Goal: Check status: Check status

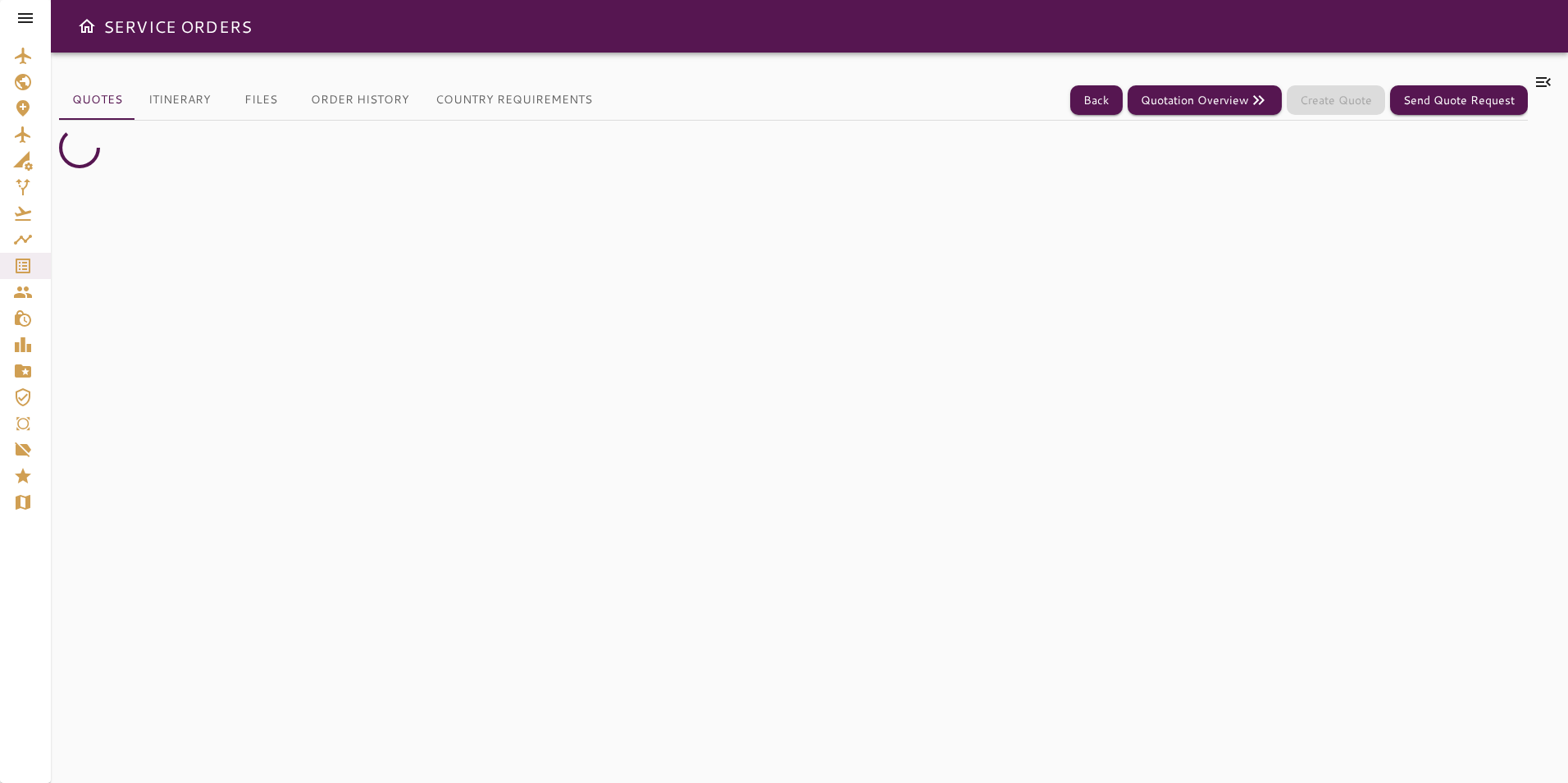
click at [28, 17] on icon at bounding box center [25, 18] width 19 height 19
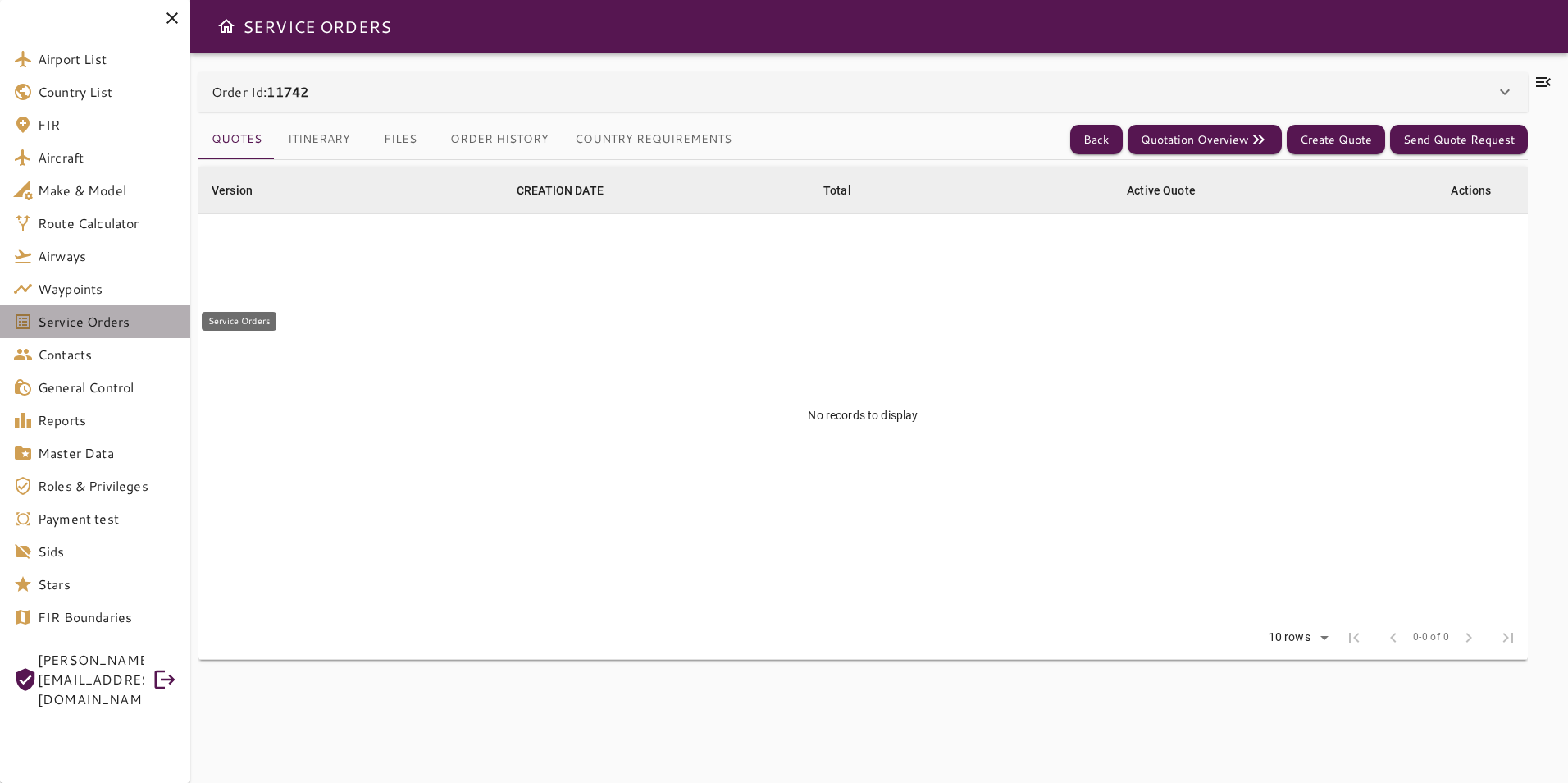
click at [98, 318] on span "Service Orders" at bounding box center [107, 321] width 140 height 19
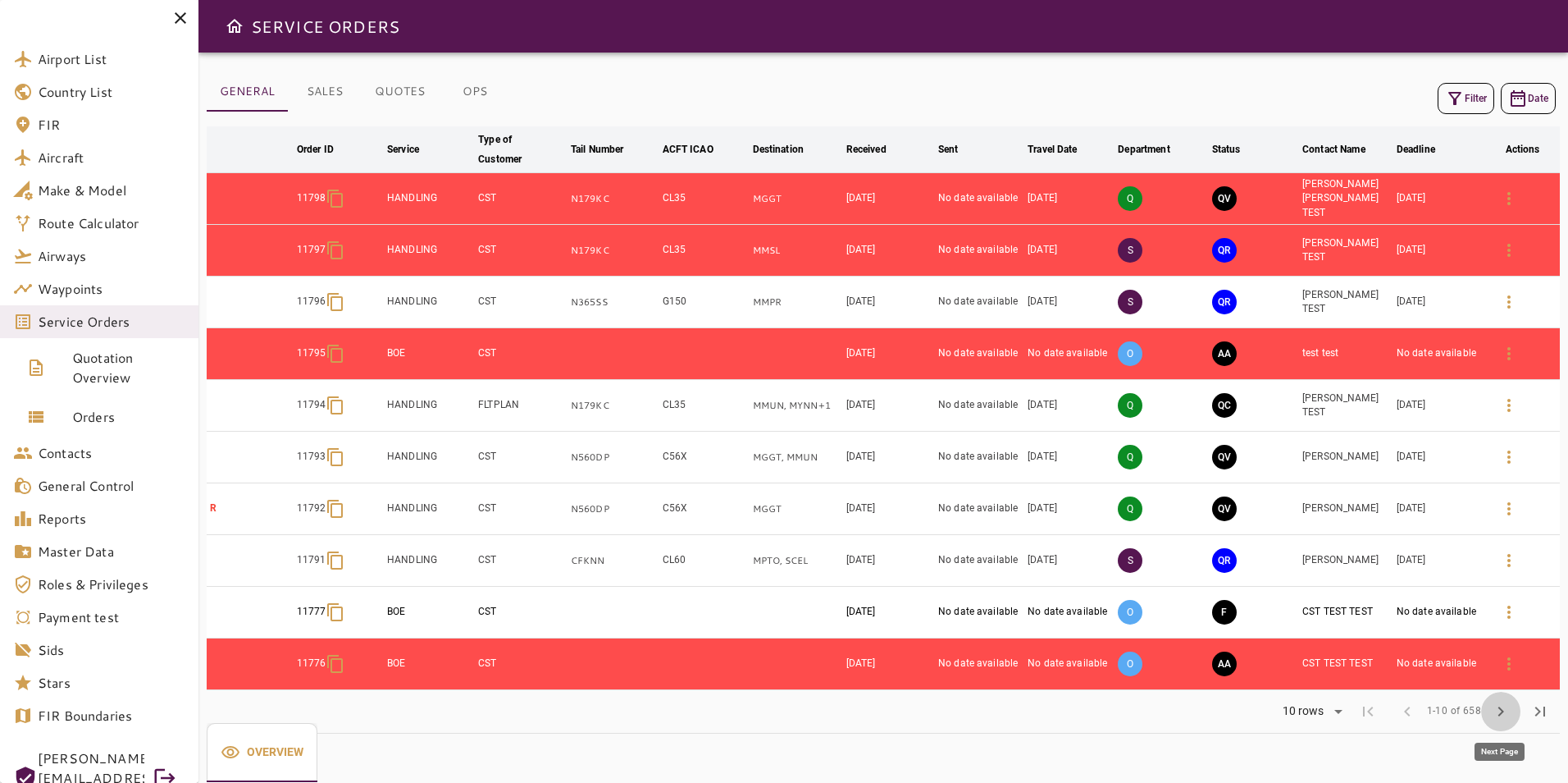
click at [1500, 711] on span "chevron_right" at bounding box center [1501, 711] width 19 height 19
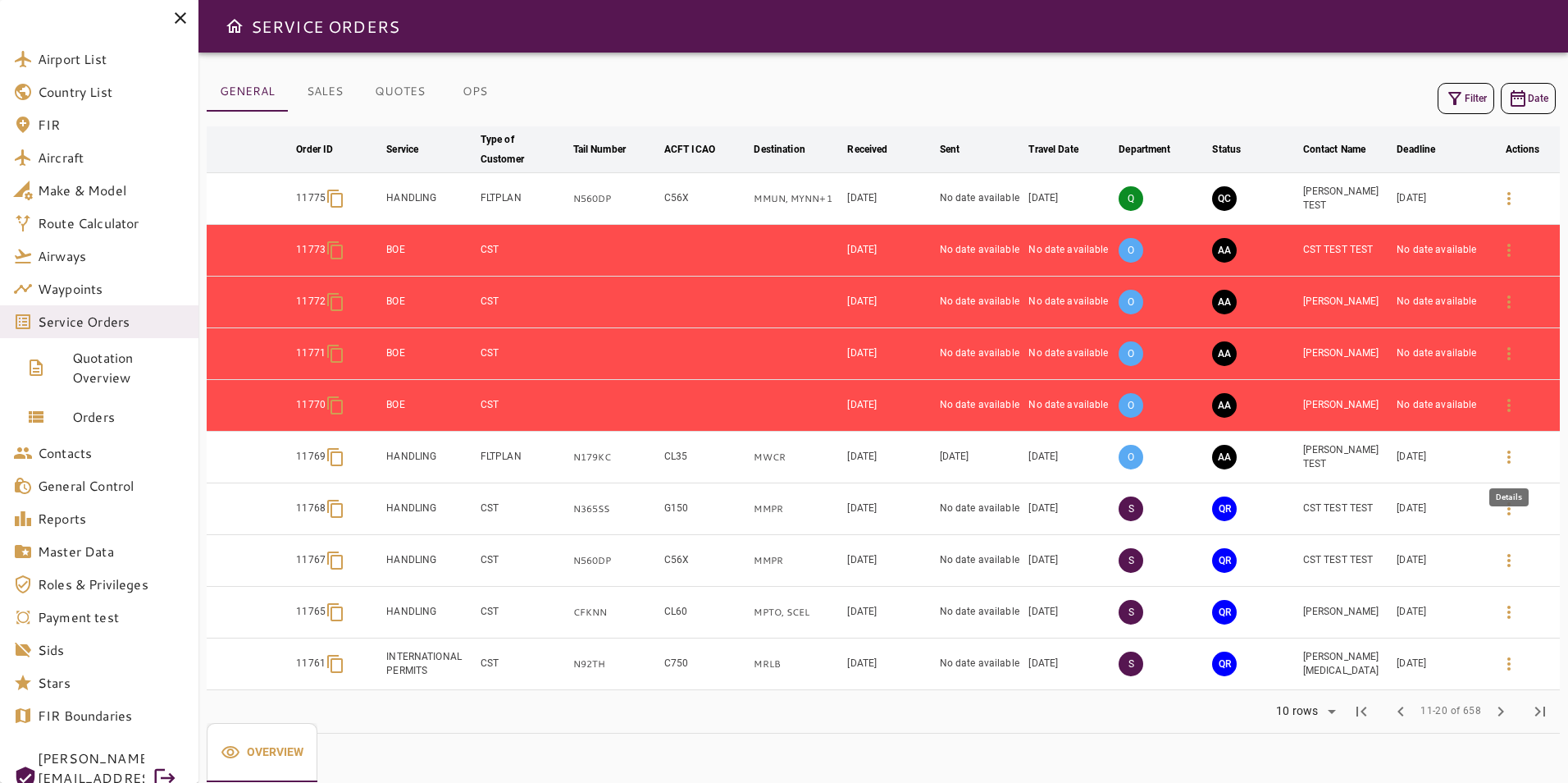
click at [1506, 459] on icon "button" at bounding box center [1509, 457] width 19 height 19
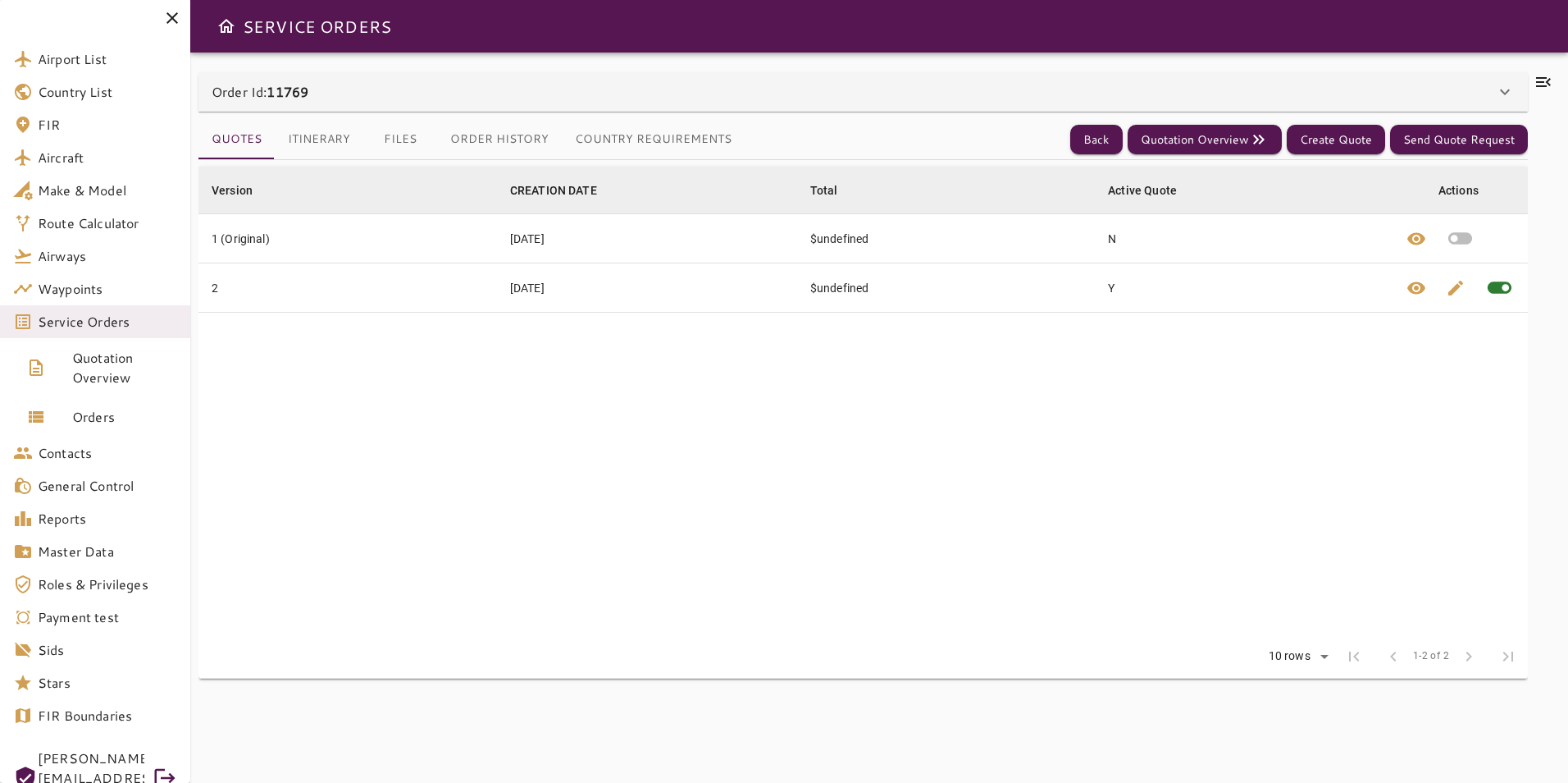
click at [610, 135] on button "Country Requirements" at bounding box center [653, 140] width 183 height 40
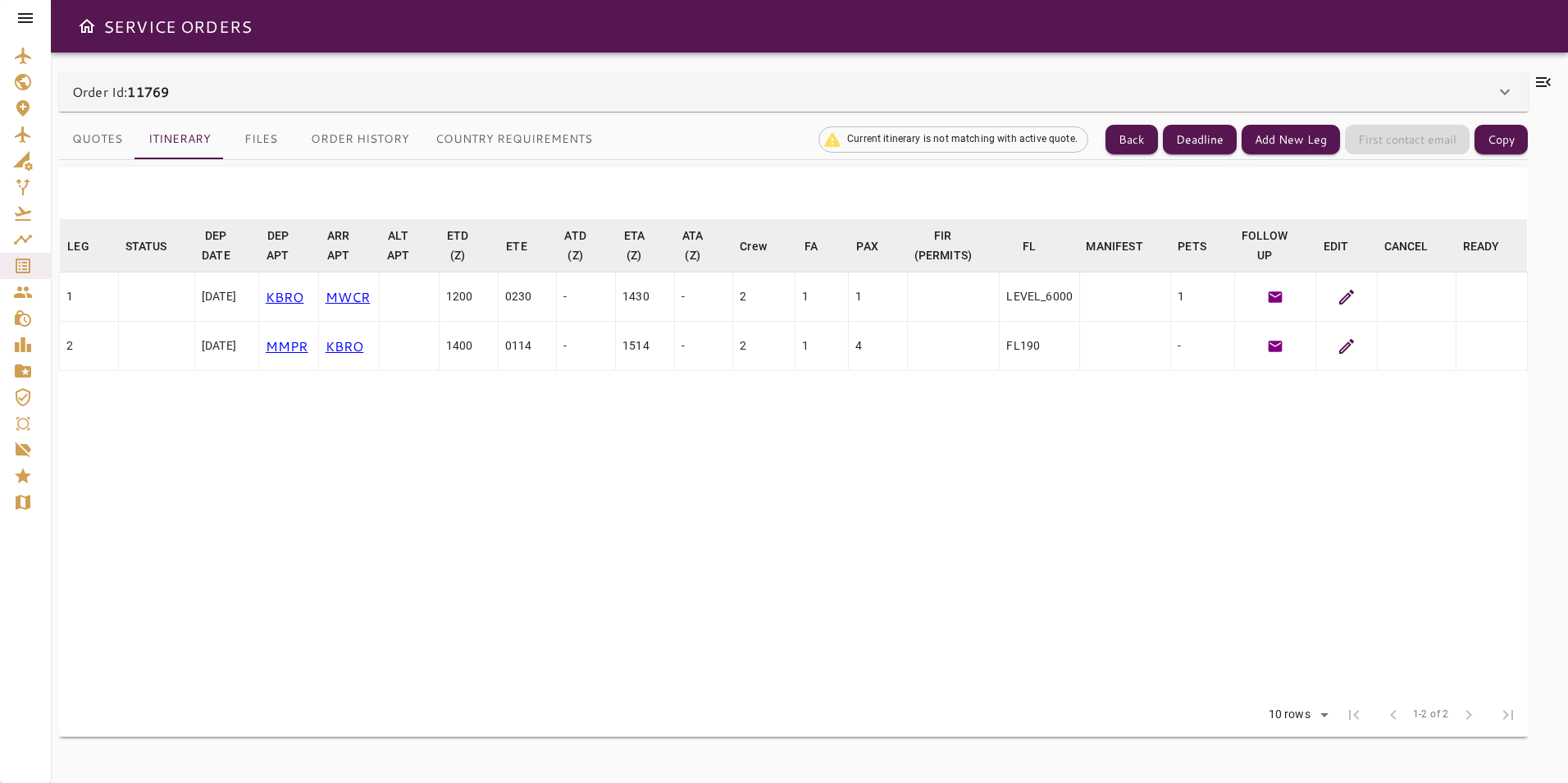
click at [1509, 80] on div "Order Id: 11769" at bounding box center [794, 92] width 1469 height 40
